Goal: Use online tool/utility: Utilize a website feature to perform a specific function

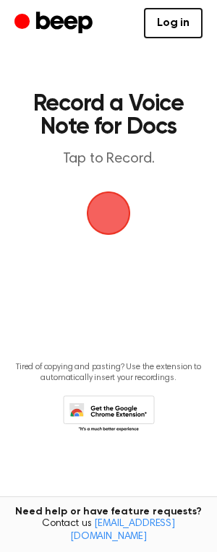
click at [117, 405] on icon at bounding box center [109, 415] width 92 height 40
click at [160, 11] on link "Log in" at bounding box center [173, 23] width 58 height 30
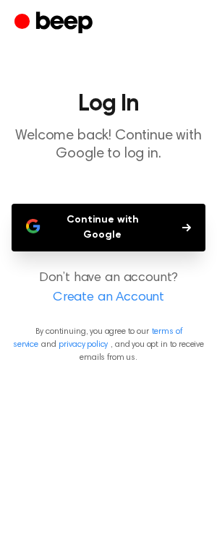
click at [131, 207] on button "Continue with Google" at bounding box center [109, 228] width 194 height 48
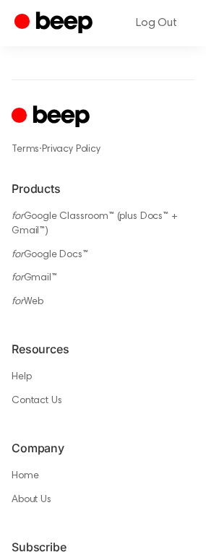
scroll to position [939, 0]
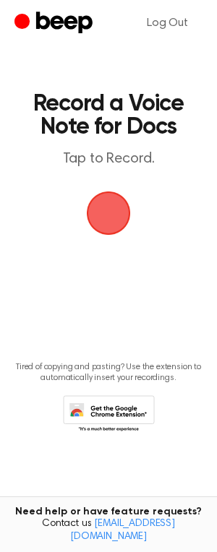
click at [94, 199] on span "button" at bounding box center [108, 212] width 53 height 53
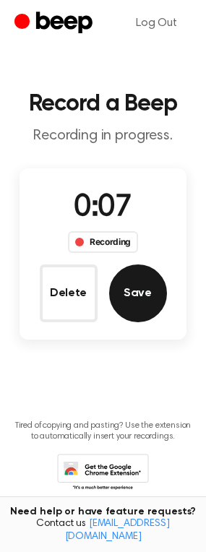
click at [154, 295] on button "Save" at bounding box center [138, 293] width 58 height 58
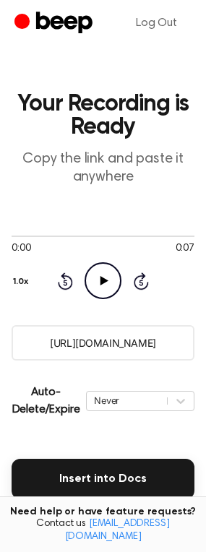
click at [116, 285] on icon "Play Audio" at bounding box center [102, 280] width 37 height 37
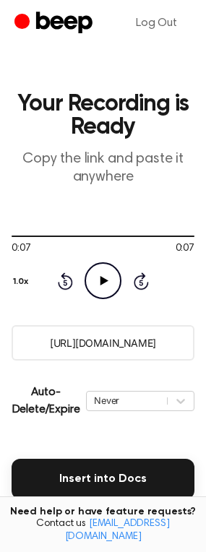
click at [121, 344] on input "[URL][DOMAIN_NAME]" at bounding box center [103, 342] width 183 height 35
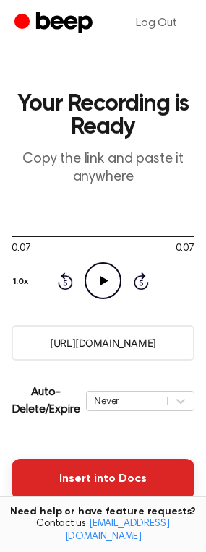
click at [82, 475] on button "Insert into Docs" at bounding box center [103, 479] width 183 height 40
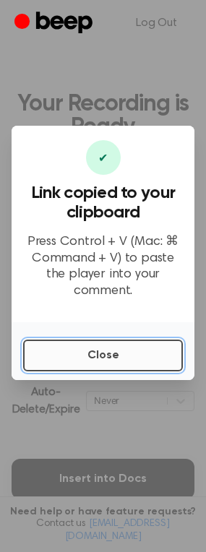
click at [100, 339] on button "Close" at bounding box center [103, 355] width 160 height 32
